Goal: Navigation & Orientation: Find specific page/section

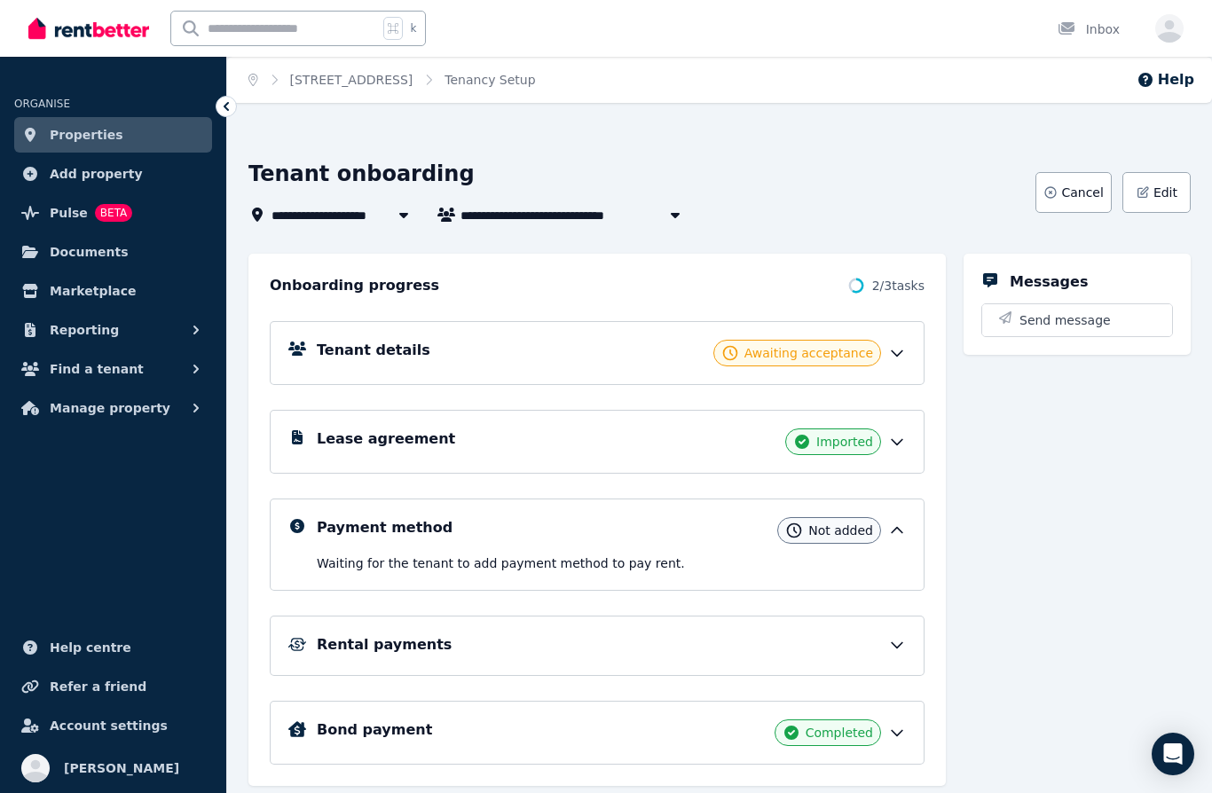
click at [905, 345] on icon at bounding box center [897, 353] width 18 height 18
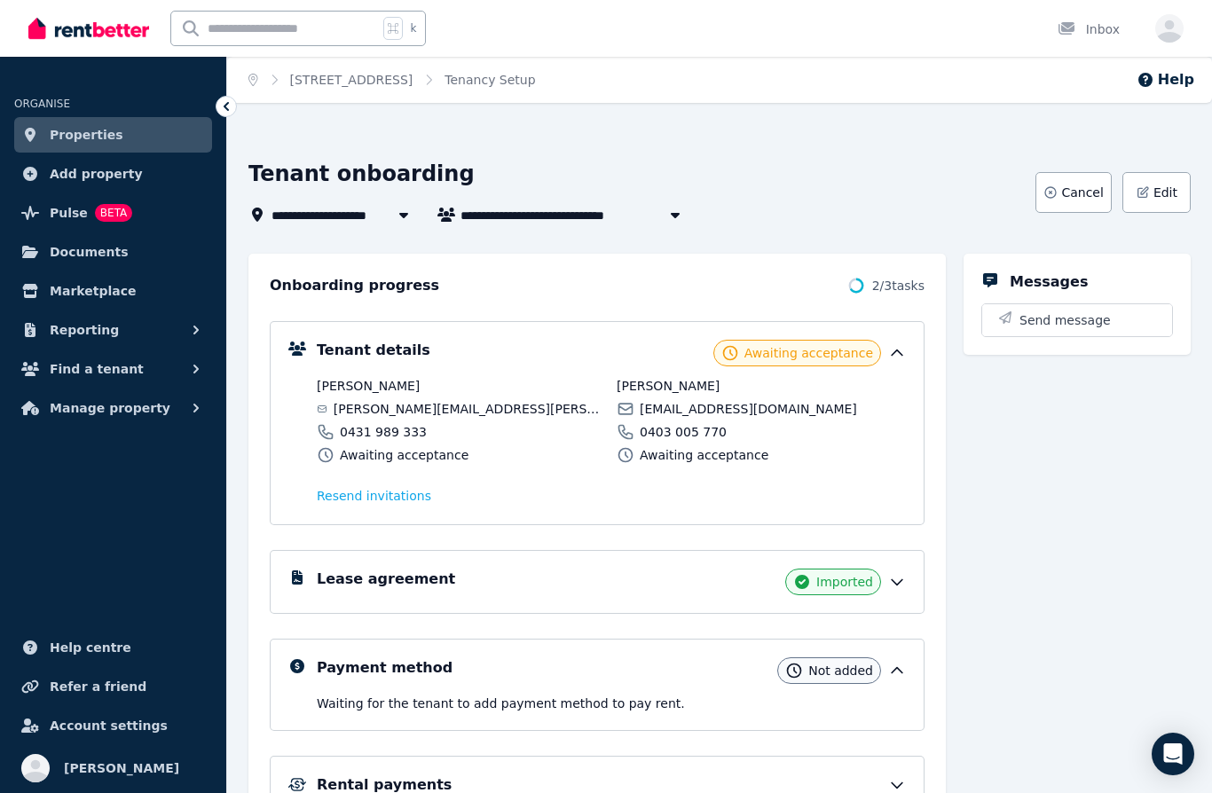
click at [1074, 495] on div "Messages Send message" at bounding box center [1076, 590] width 227 height 672
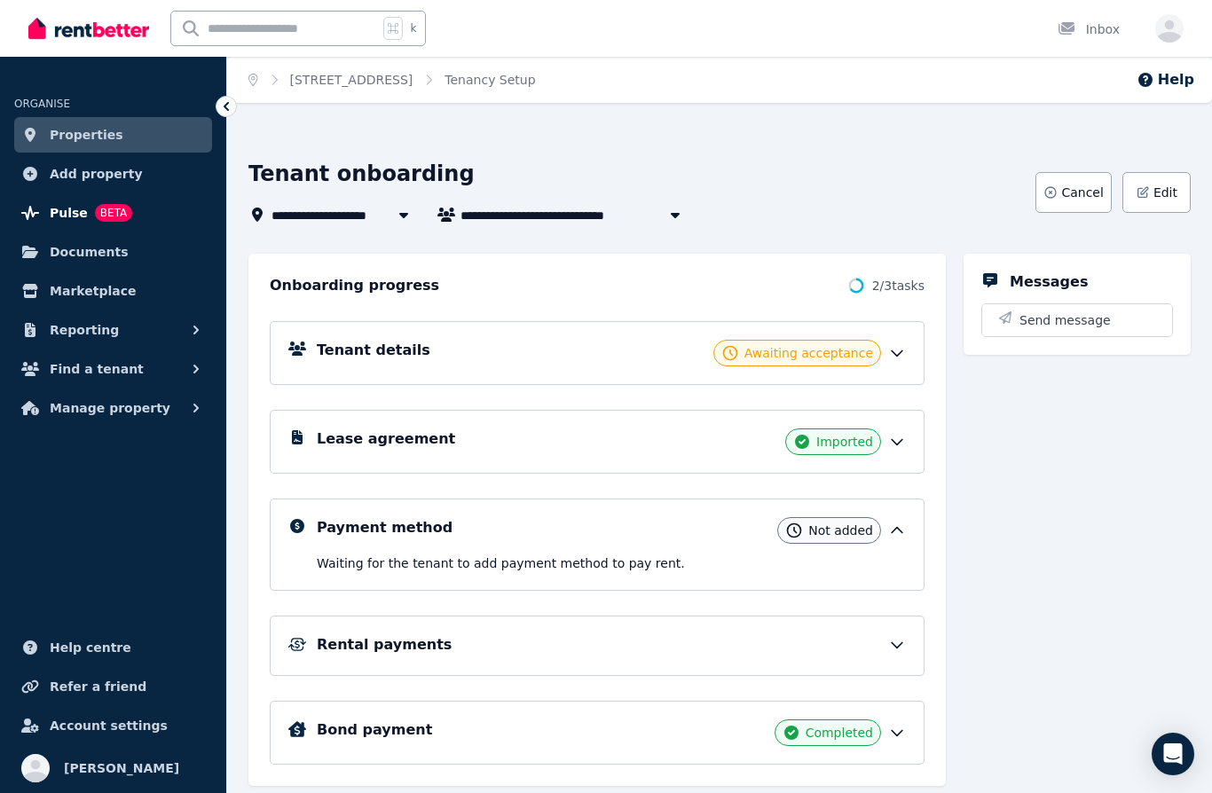
click at [75, 207] on span "Pulse" at bounding box center [69, 212] width 38 height 21
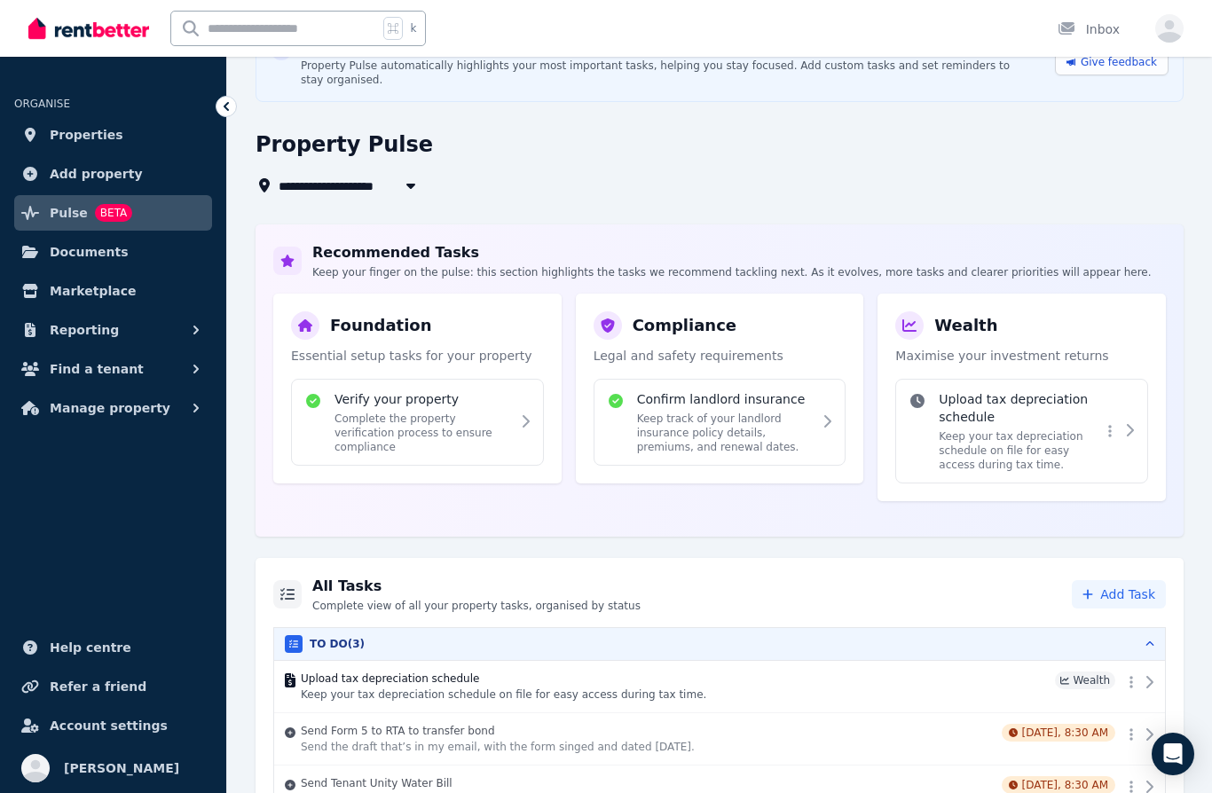
scroll to position [133, 0]
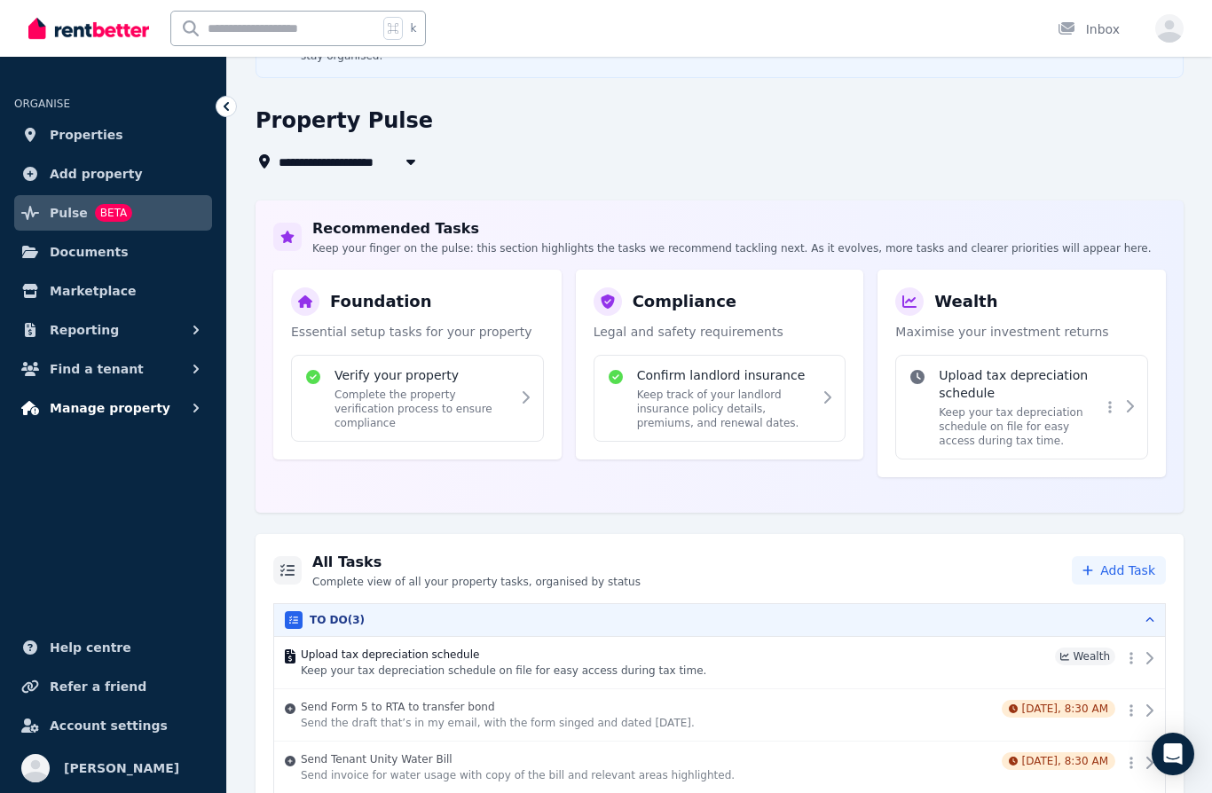
click at [131, 411] on span "Manage property" at bounding box center [110, 407] width 121 height 21
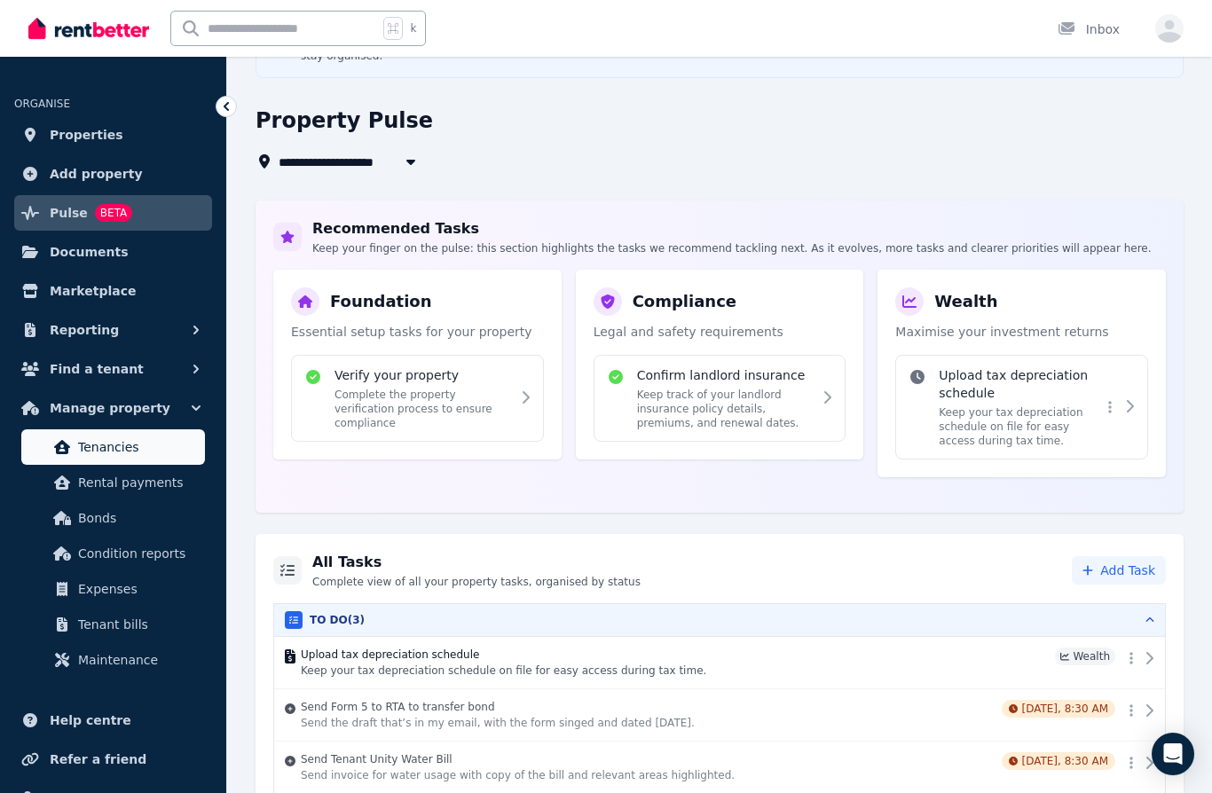
click at [119, 442] on span "Tenancies" at bounding box center [138, 446] width 120 height 21
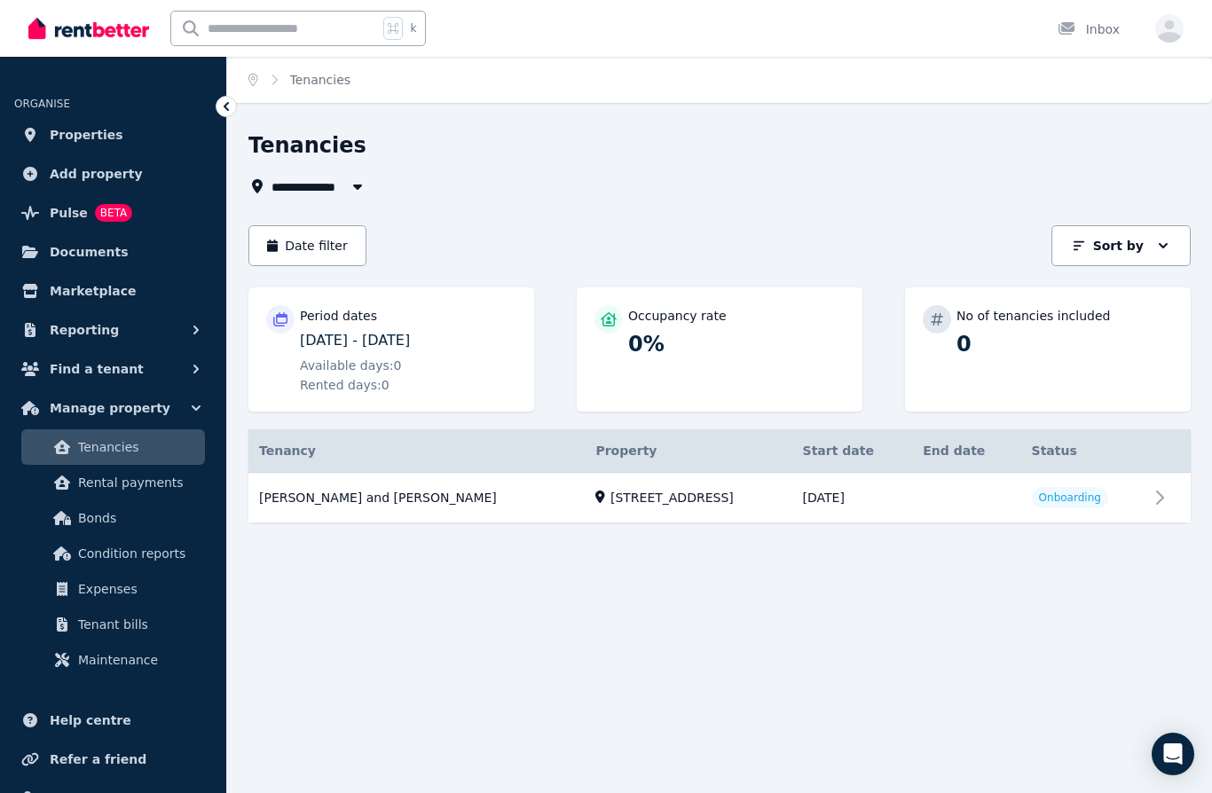
click at [396, 339] on p "[DATE] - [DATE]" at bounding box center [408, 340] width 216 height 21
click at [365, 336] on p "[DATE] - [DATE]" at bounding box center [408, 340] width 216 height 21
click at [280, 321] on icon at bounding box center [280, 319] width 18 height 14
click at [280, 320] on icon at bounding box center [280, 319] width 18 height 14
click at [624, 325] on div "Occupancy rate 0%" at bounding box center [719, 331] width 250 height 53
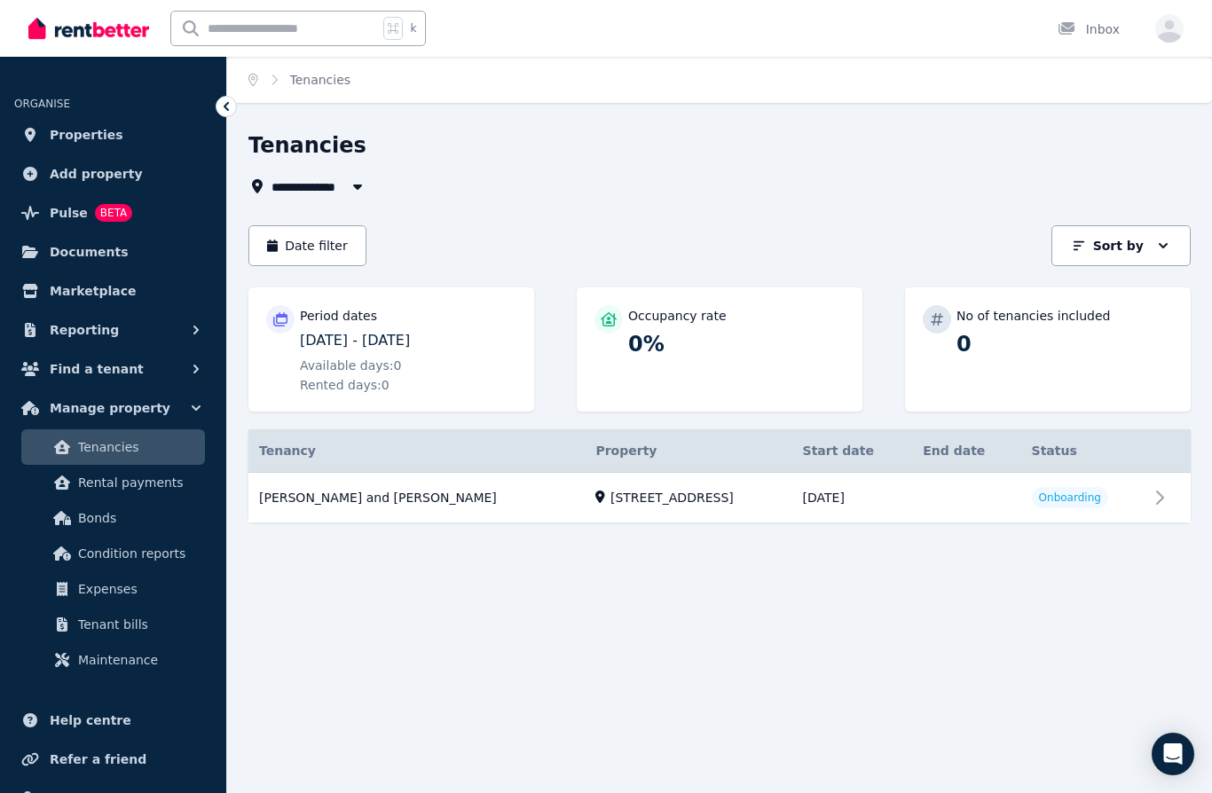
click at [483, 225] on div "Date filter Sort by Sort by" at bounding box center [719, 245] width 942 height 41
click at [353, 190] on icon "button" at bounding box center [358, 186] width 18 height 14
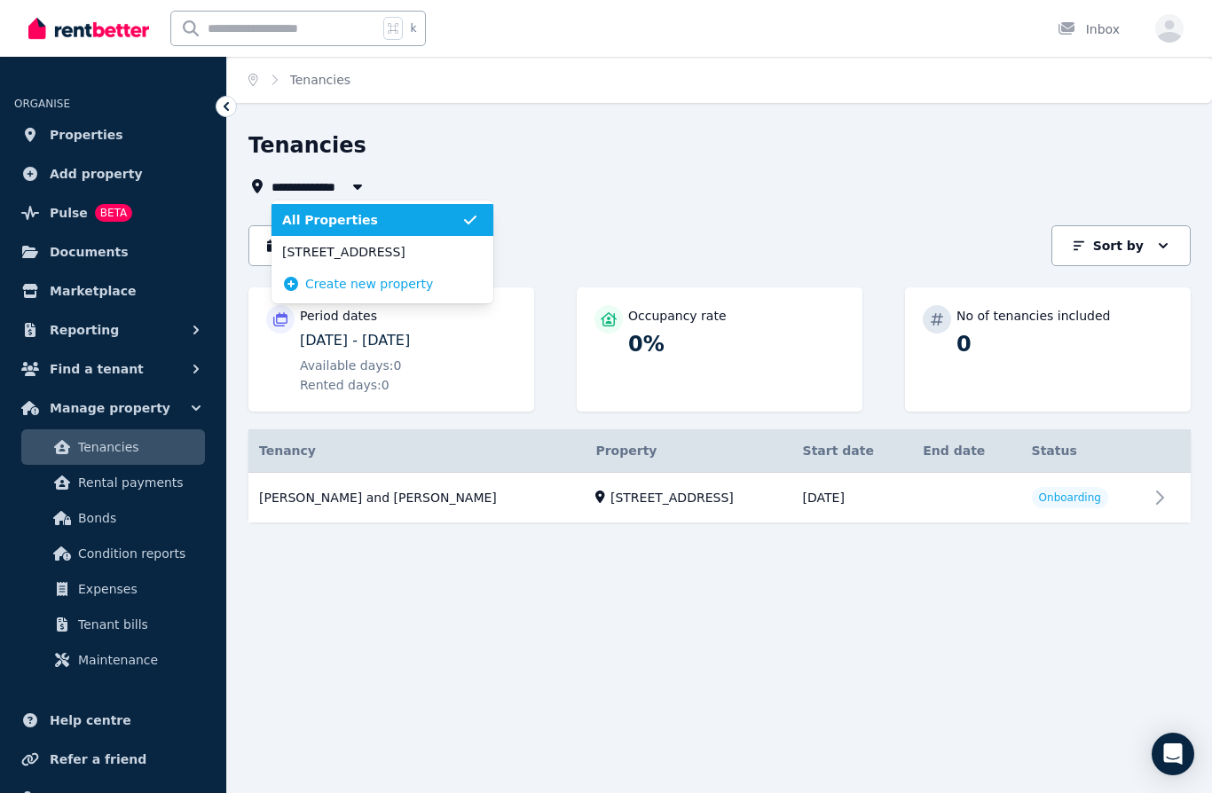
click at [379, 256] on span "[STREET_ADDRESS]" at bounding box center [371, 252] width 179 height 18
type input "**********"
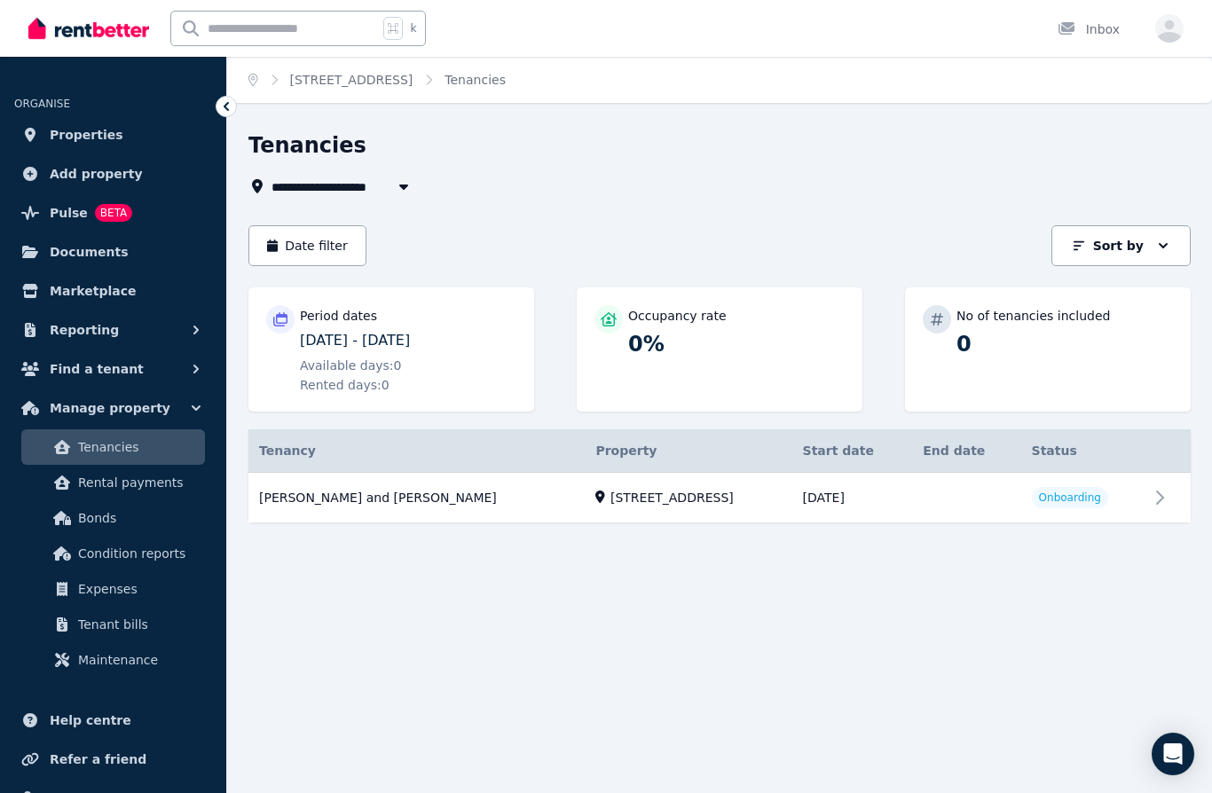
click at [361, 349] on p "[DATE] - [DATE]" at bounding box center [408, 340] width 216 height 21
click at [274, 322] on icon at bounding box center [280, 319] width 14 height 14
click at [1163, 486] on link "View property details" at bounding box center [719, 498] width 942 height 51
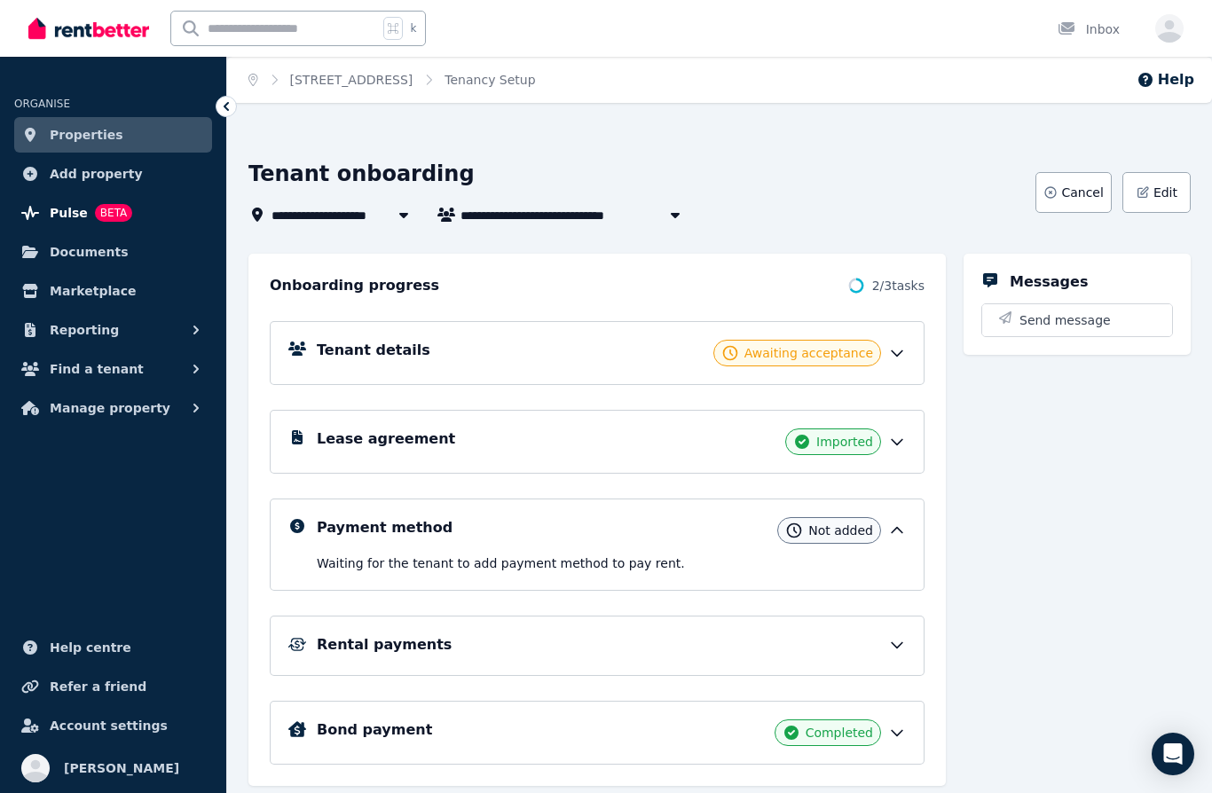
click at [67, 213] on span "Pulse" at bounding box center [69, 212] width 38 height 21
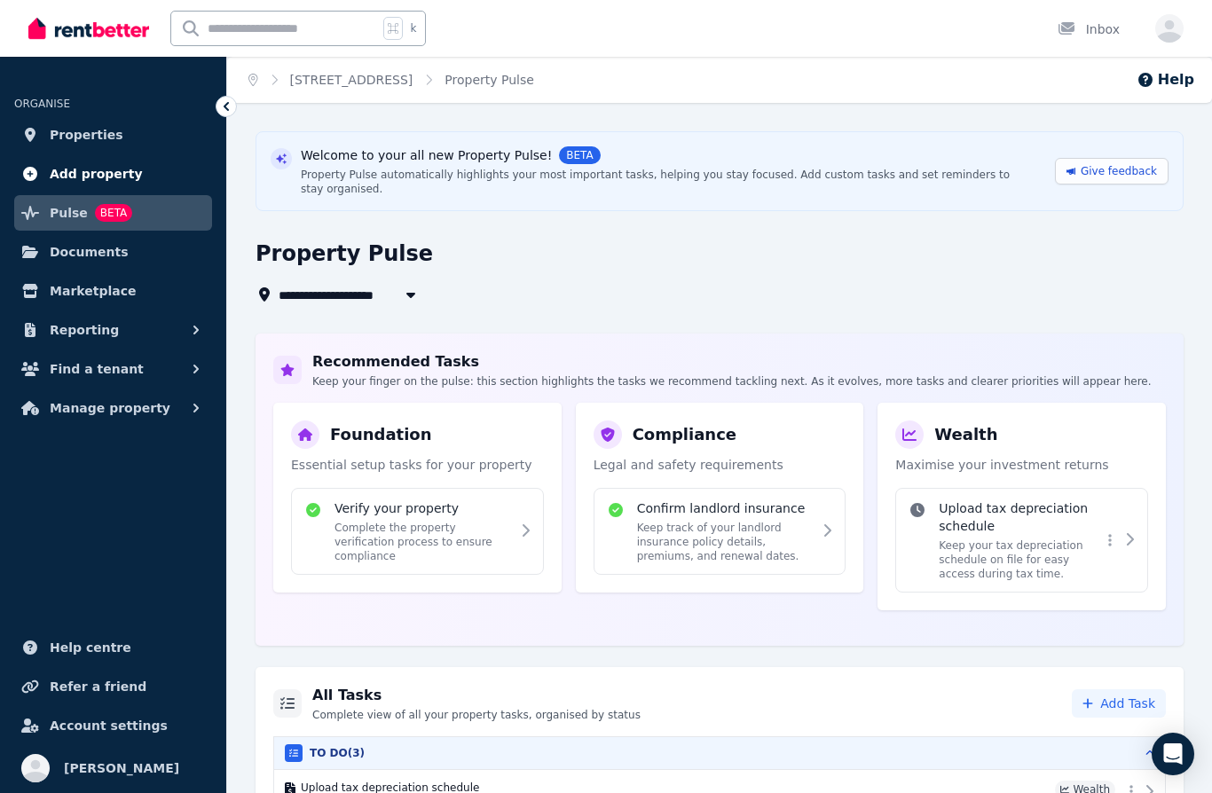
click at [98, 170] on span "Add property" at bounding box center [96, 173] width 93 height 21
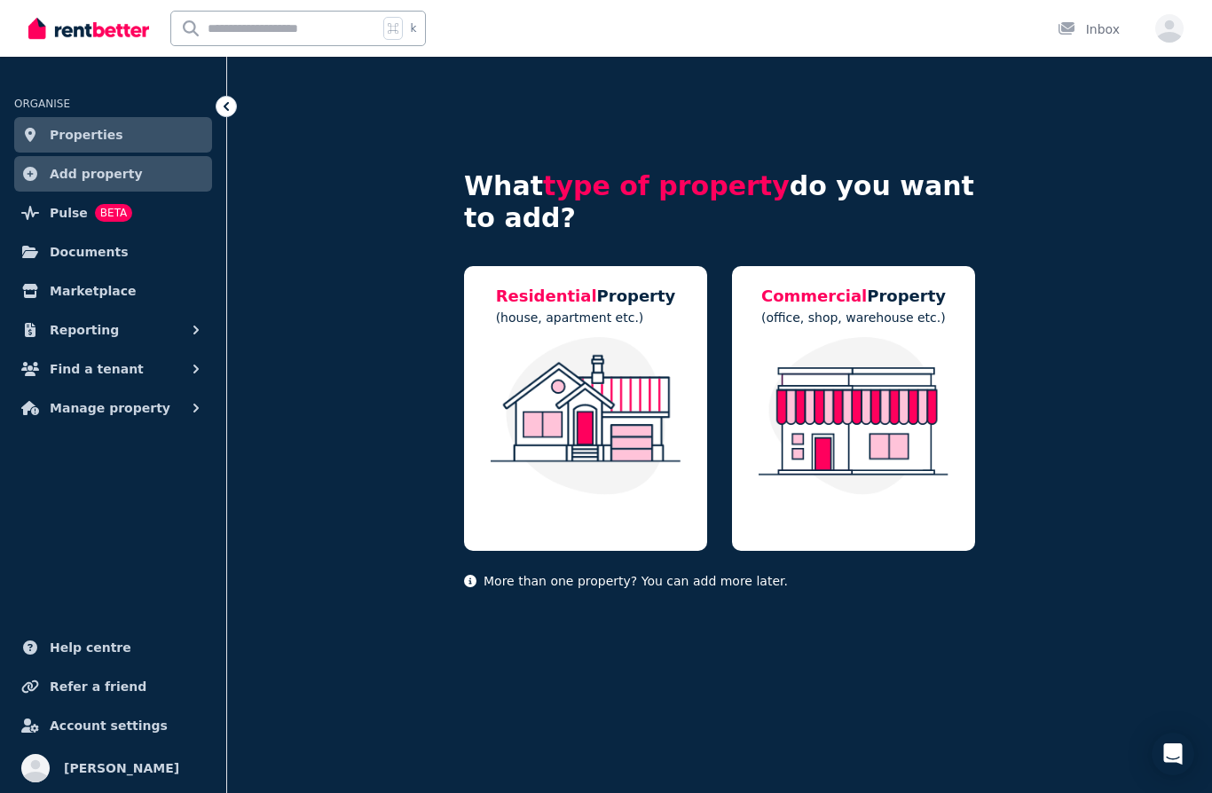
click at [140, 168] on link "Add property" at bounding box center [113, 173] width 198 height 35
click at [163, 122] on link "Properties" at bounding box center [113, 134] width 198 height 35
